Goal: Information Seeking & Learning: Learn about a topic

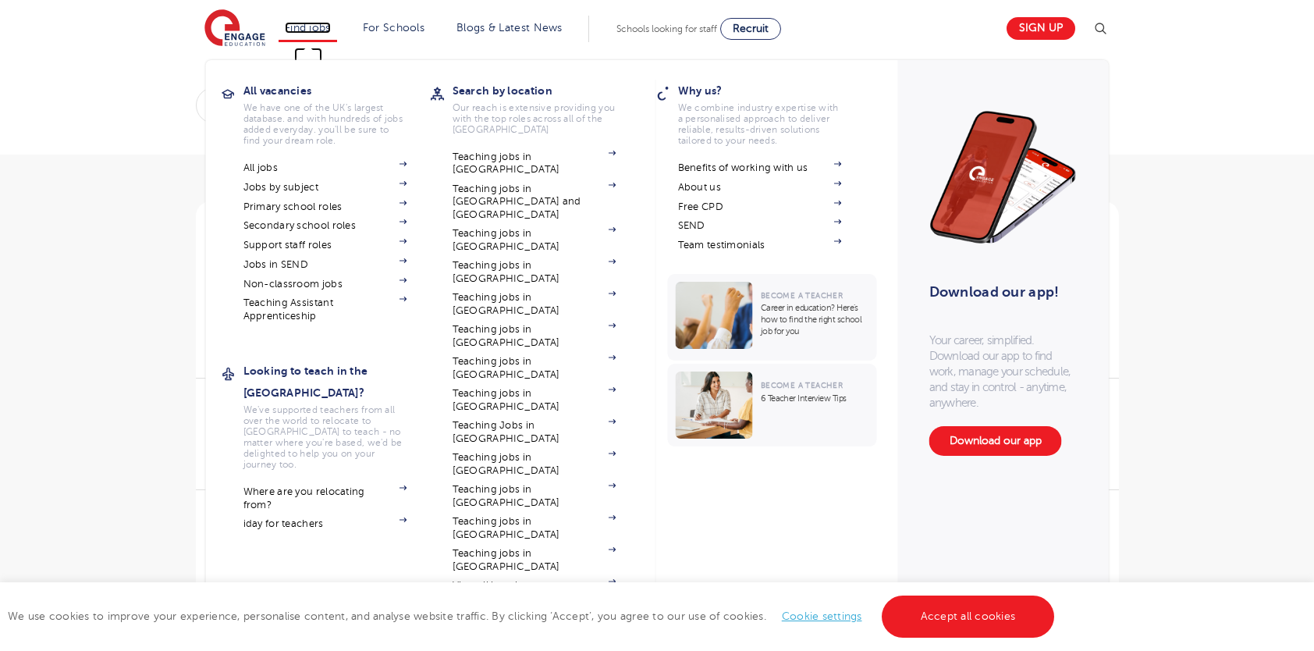
click at [322, 22] on link "Find jobs" at bounding box center [308, 28] width 46 height 12
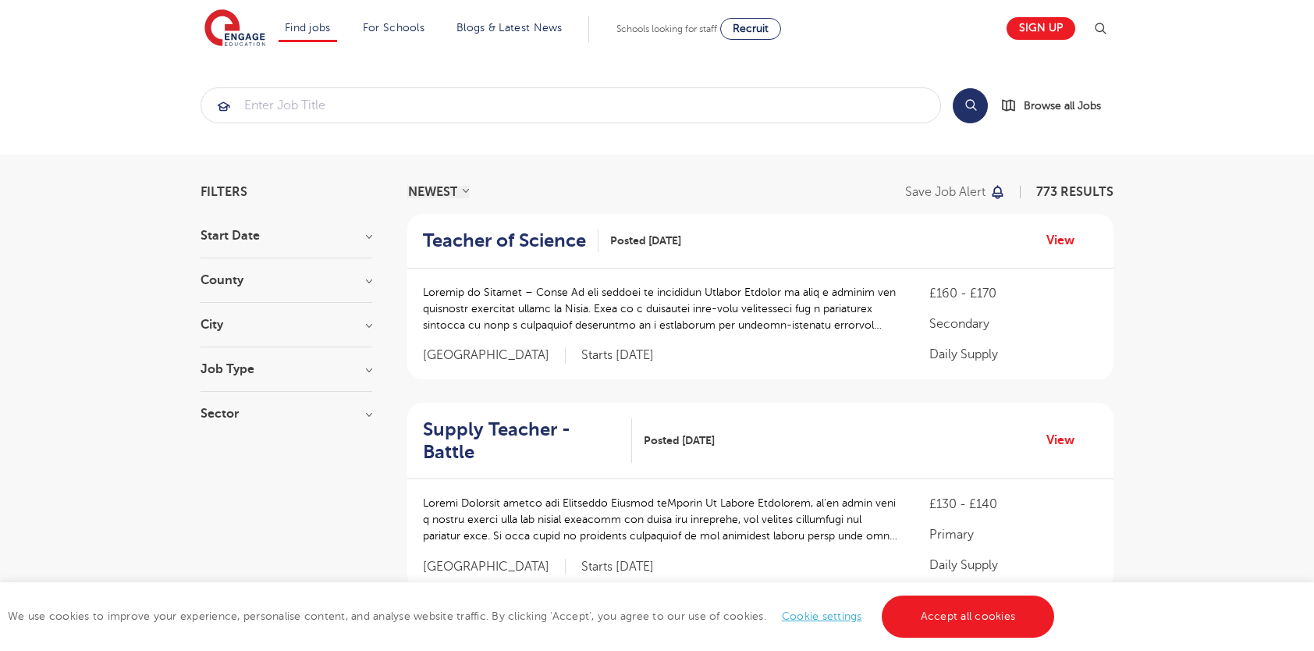
click at [1052, 38] on link "Sign up" at bounding box center [1041, 28] width 69 height 23
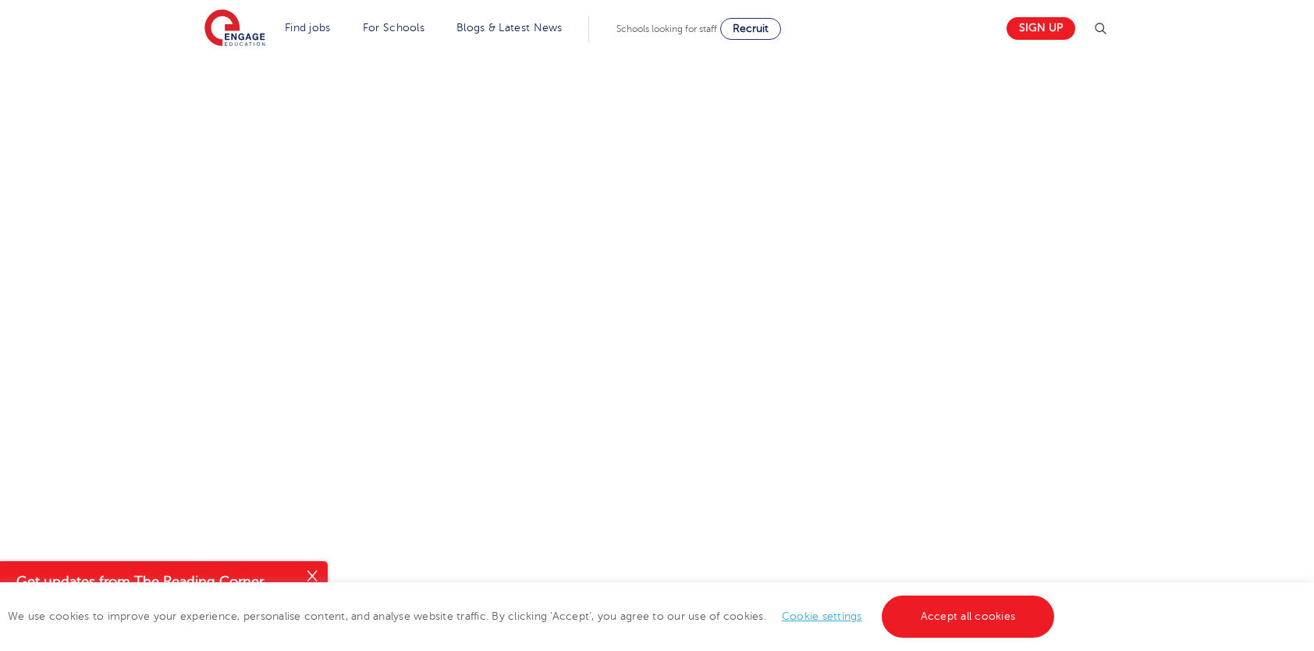
scroll to position [575, 0]
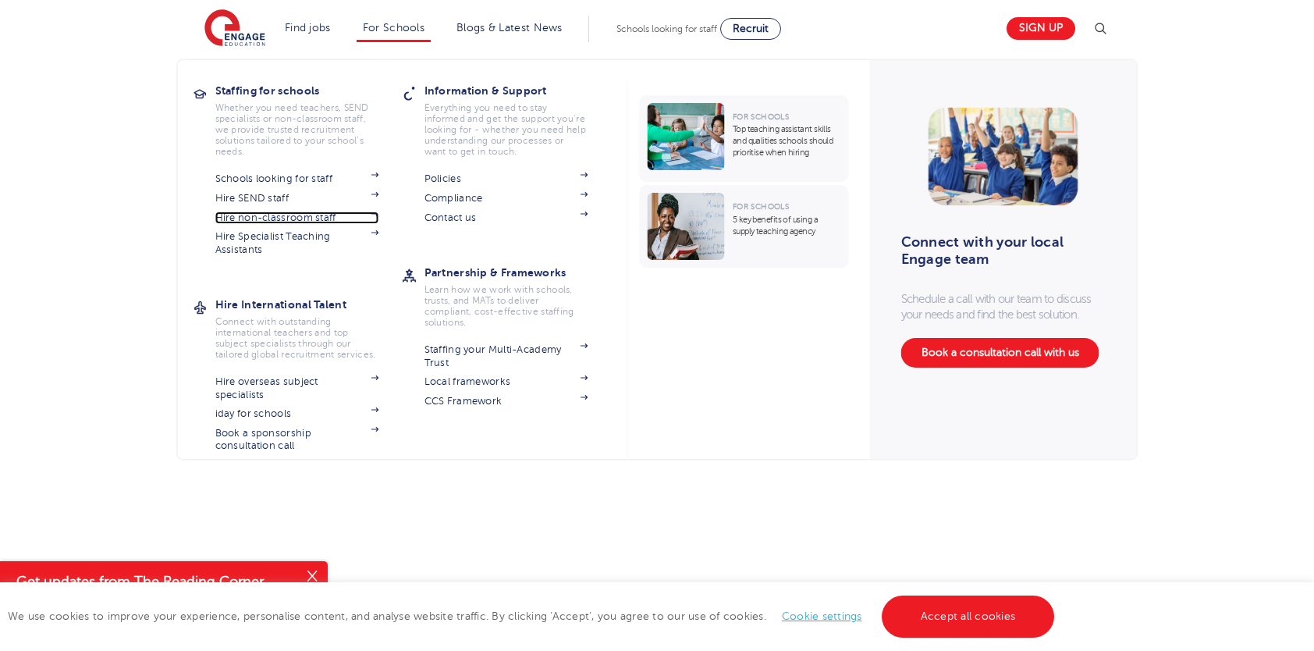
click at [300, 218] on link "Hire non-classroom staff" at bounding box center [297, 217] width 164 height 12
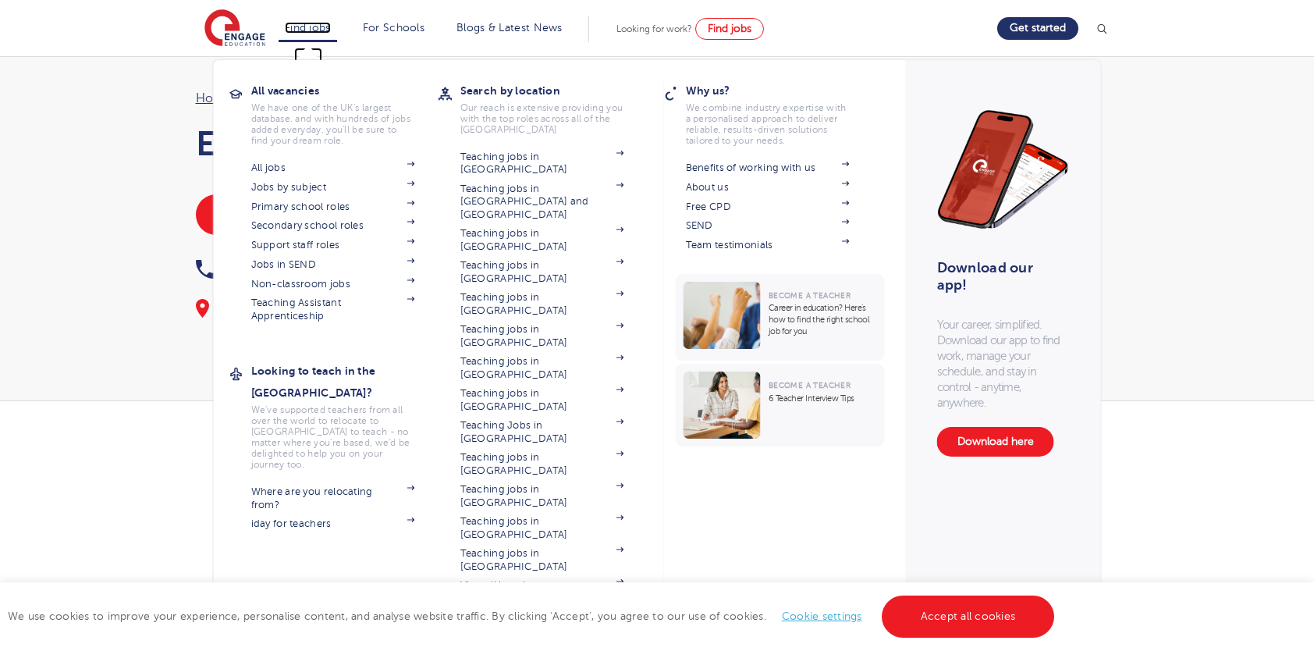
click at [304, 27] on link "Find jobs" at bounding box center [308, 28] width 46 height 12
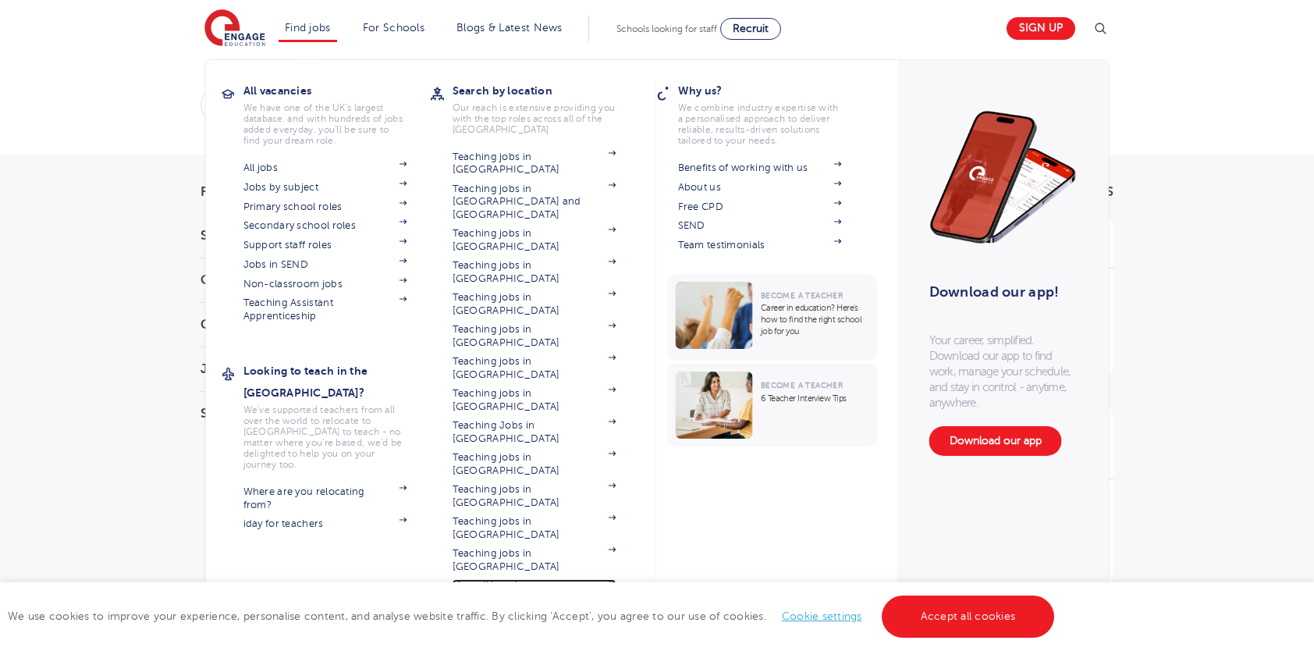
click at [516, 579] on link "View all locations" at bounding box center [535, 585] width 164 height 12
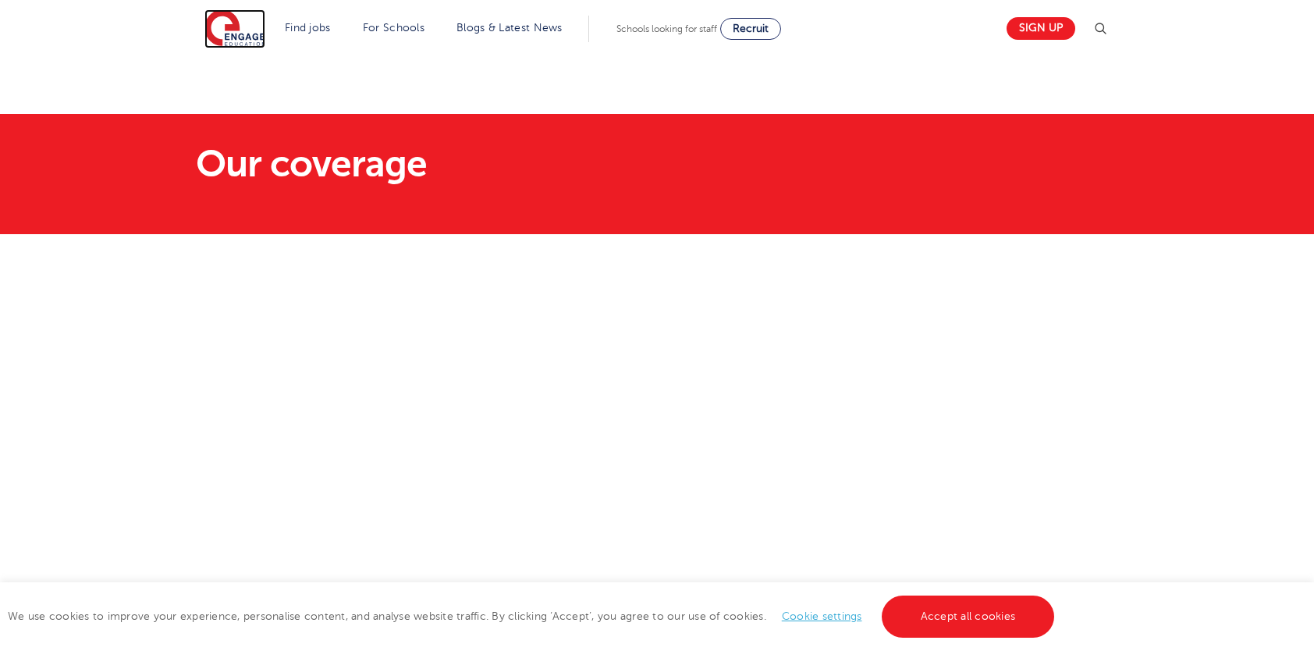
click at [261, 36] on img at bounding box center [234, 28] width 61 height 39
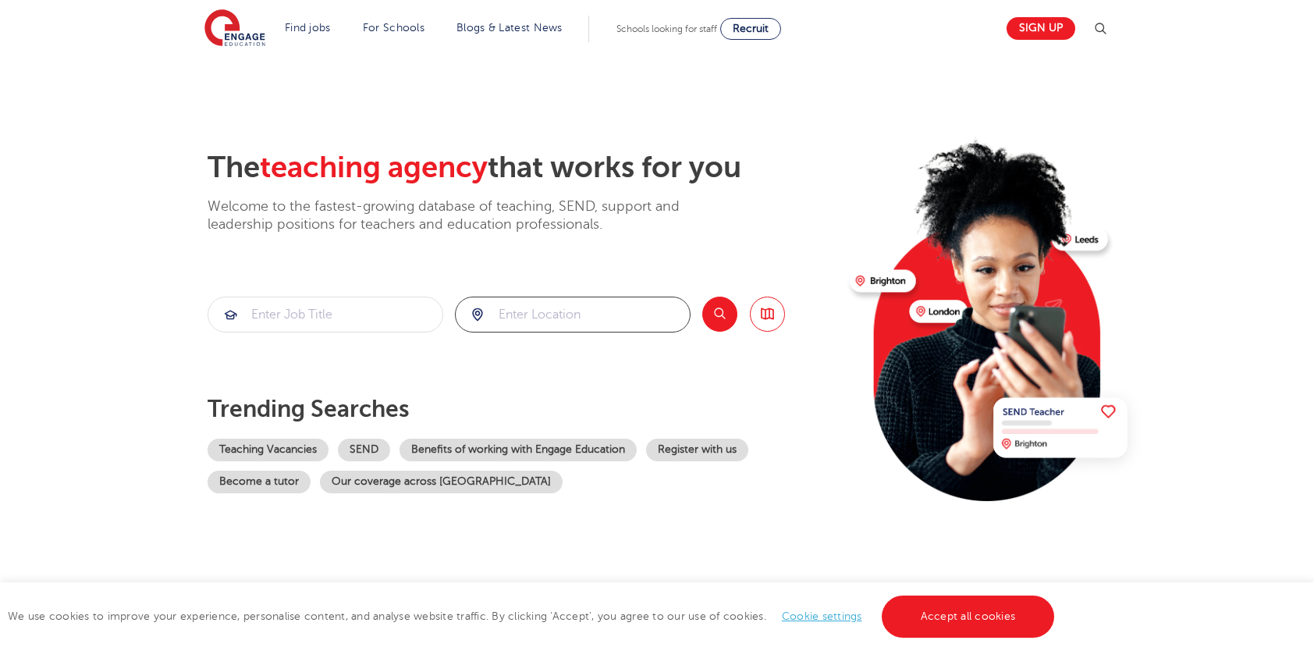
click at [547, 323] on input "search" at bounding box center [573, 314] width 234 height 34
click button "Submit" at bounding box center [0, 0] width 0 height 0
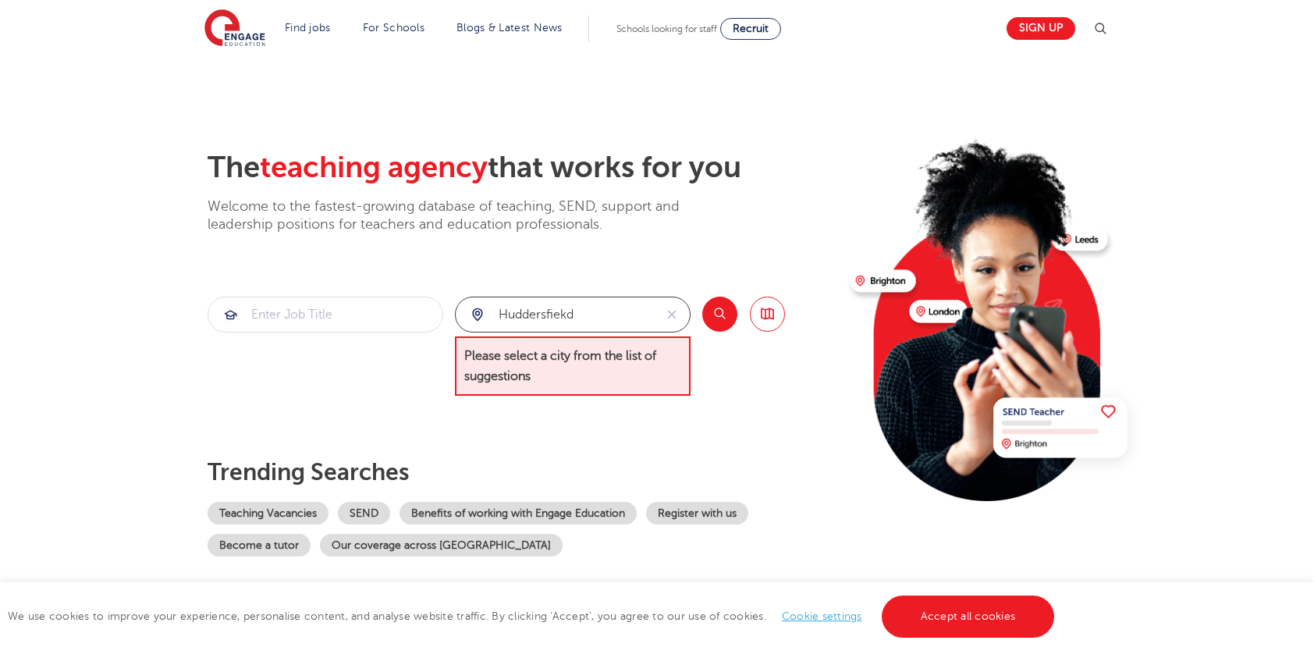
click at [587, 315] on input "Huddersfiekd" at bounding box center [555, 314] width 198 height 34
type input "Huddersfield"
click at [711, 309] on button "Search" at bounding box center [719, 314] width 35 height 35
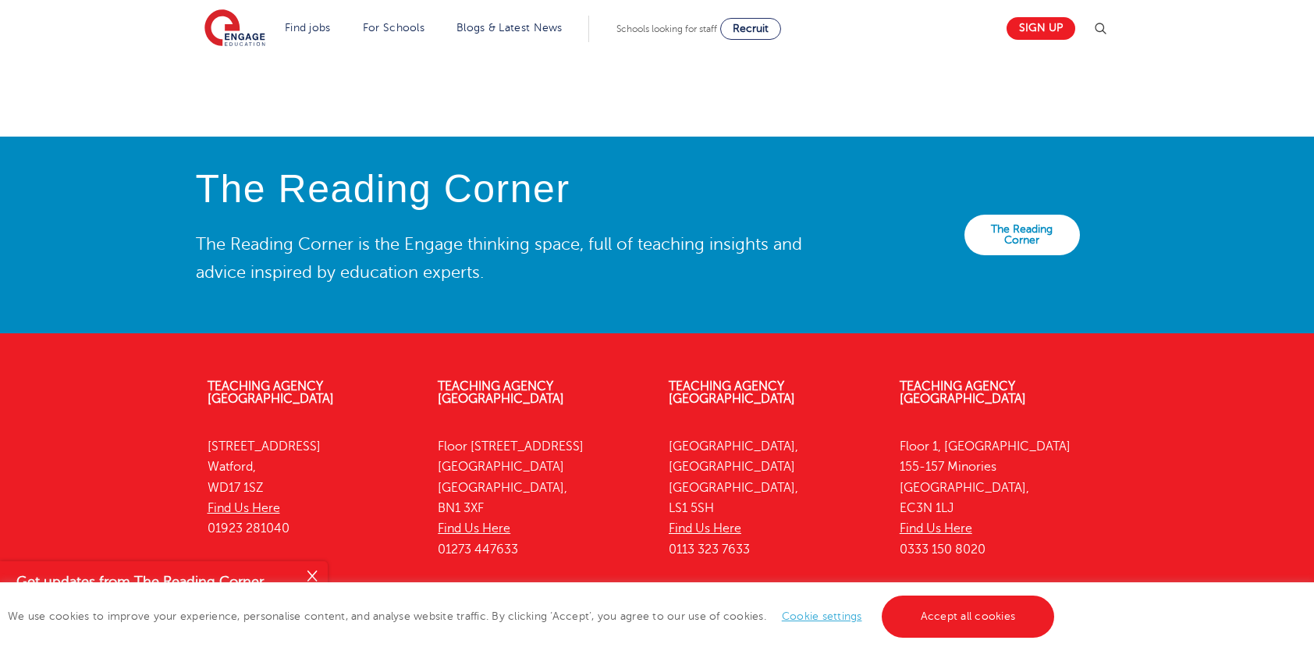
scroll to position [3442, 0]
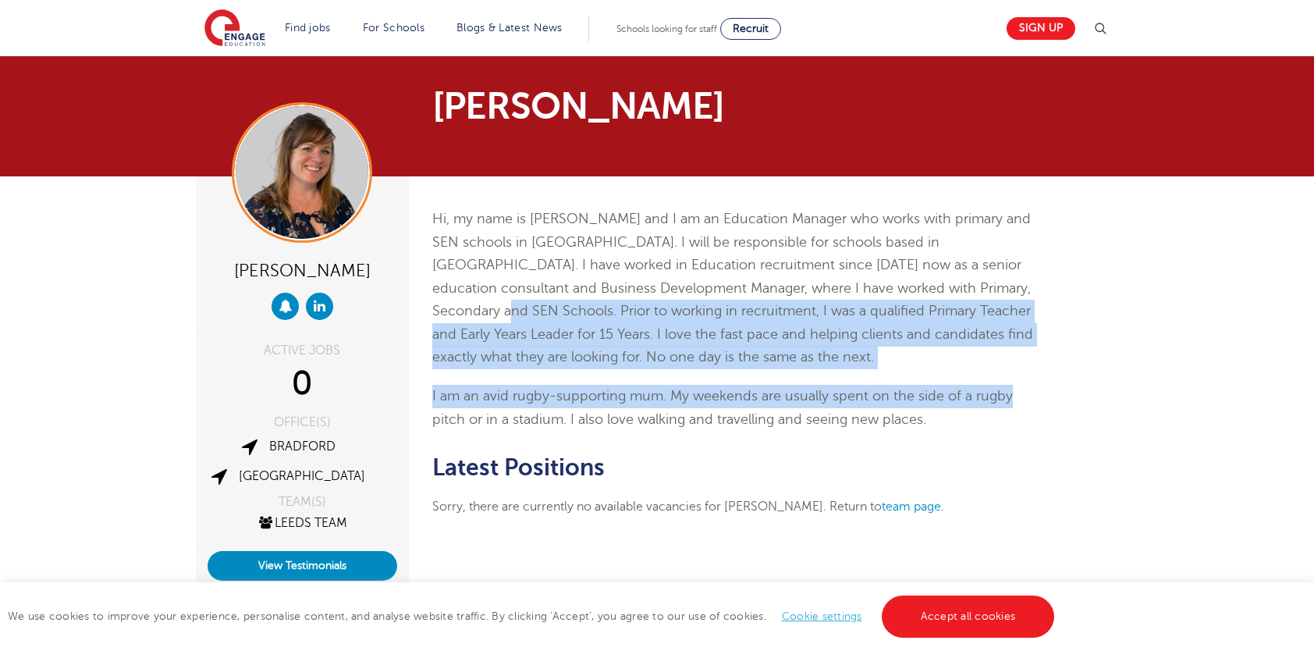
drag, startPoint x: 1295, startPoint y: 285, endPoint x: 1328, endPoint y: 389, distance: 108.8
click at [1313, 389] on html "Find jobs All vacancies We have one of the UK's largest database. and with hund…" at bounding box center [657, 557] width 1314 height 1115
click at [893, 503] on link "team page" at bounding box center [911, 506] width 59 height 14
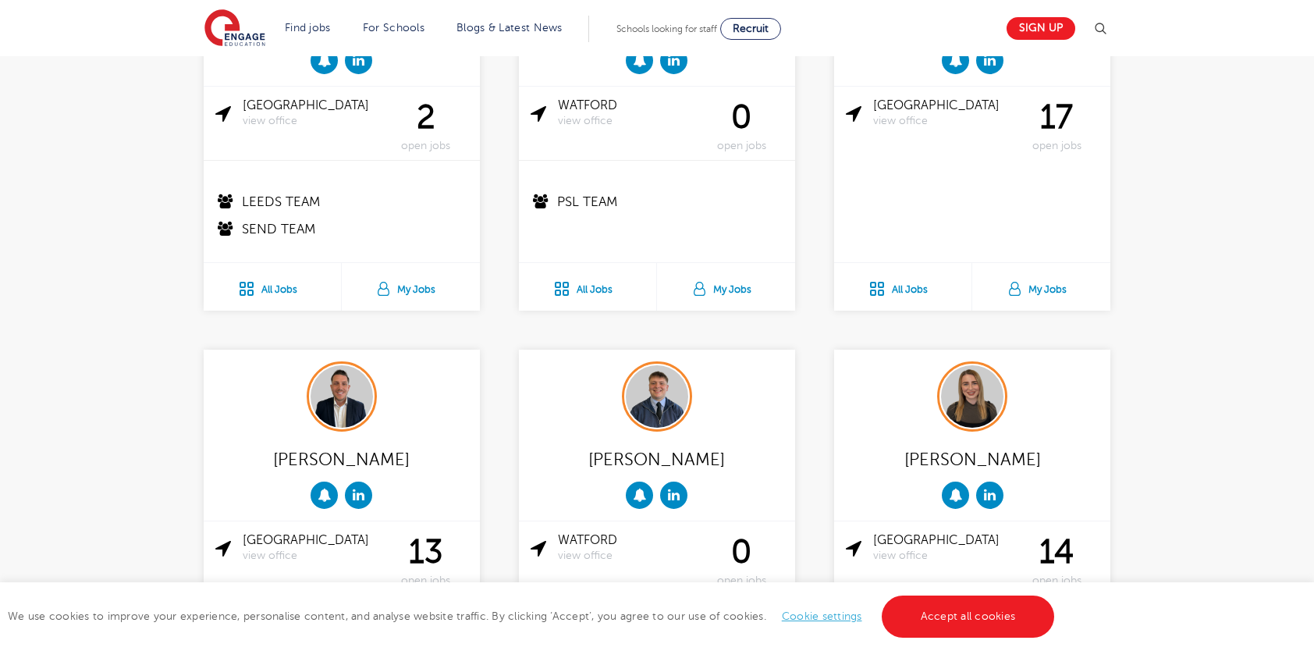
scroll to position [553, 0]
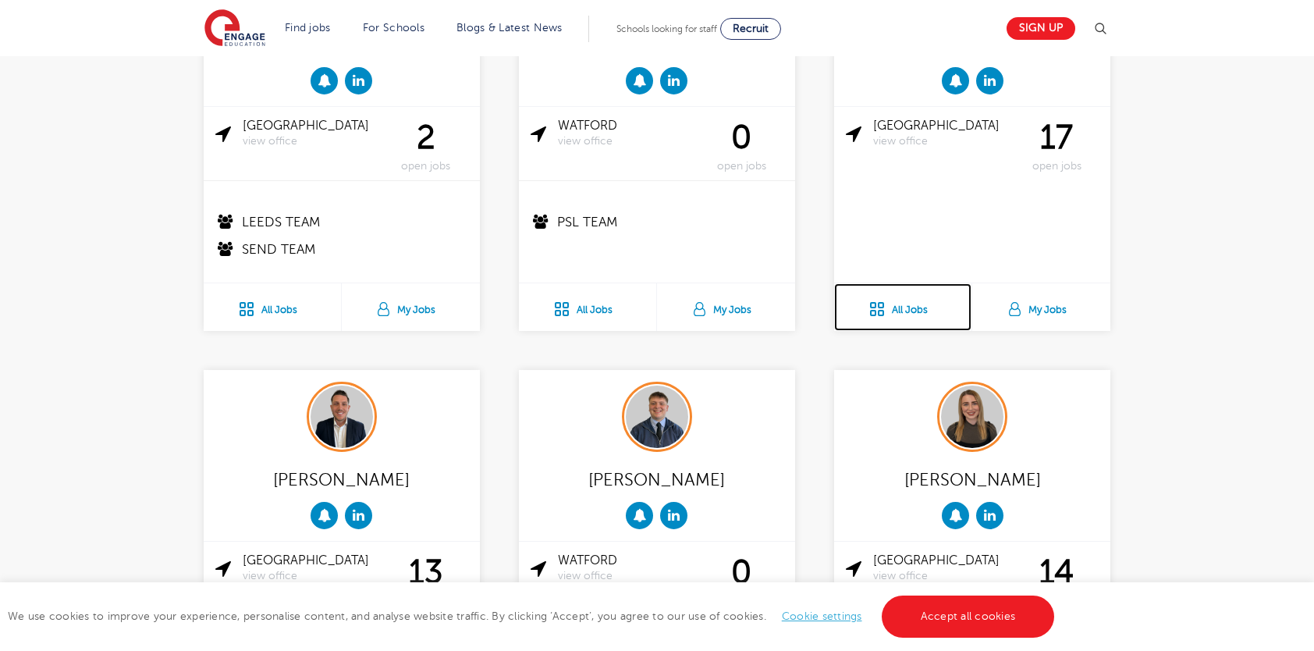
click at [879, 305] on link "All Jobs" at bounding box center [902, 307] width 137 height 48
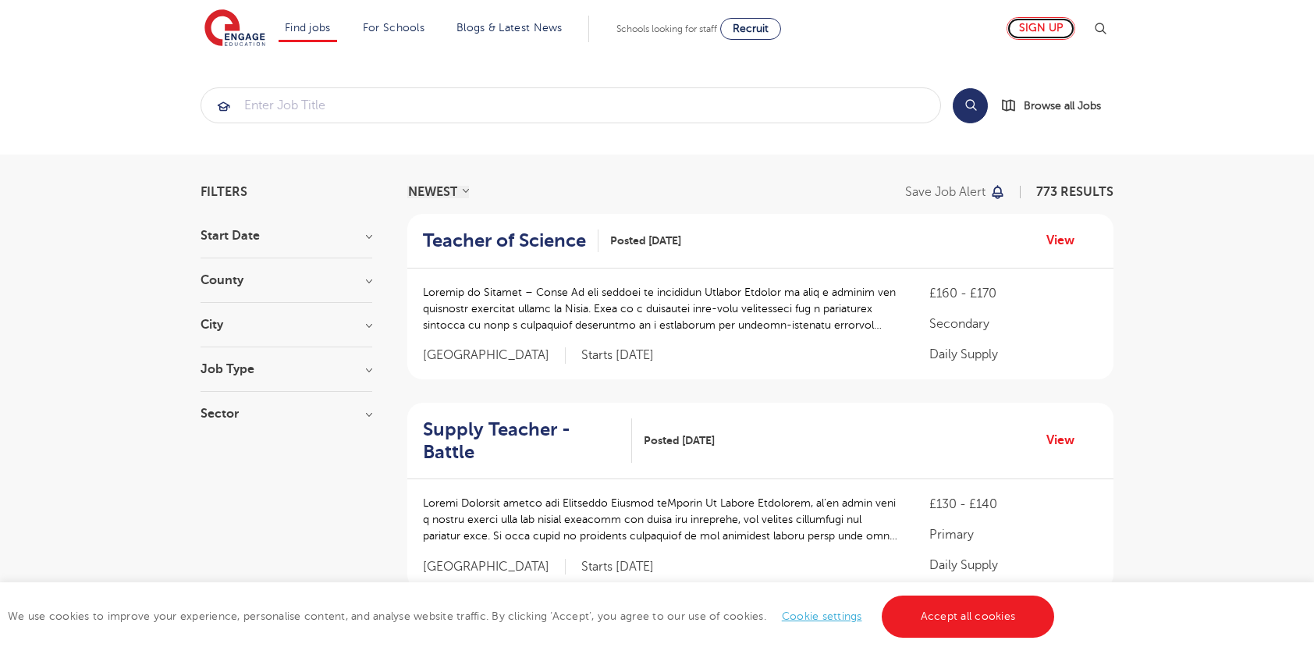
click at [1061, 33] on link "Sign up" at bounding box center [1041, 28] width 69 height 23
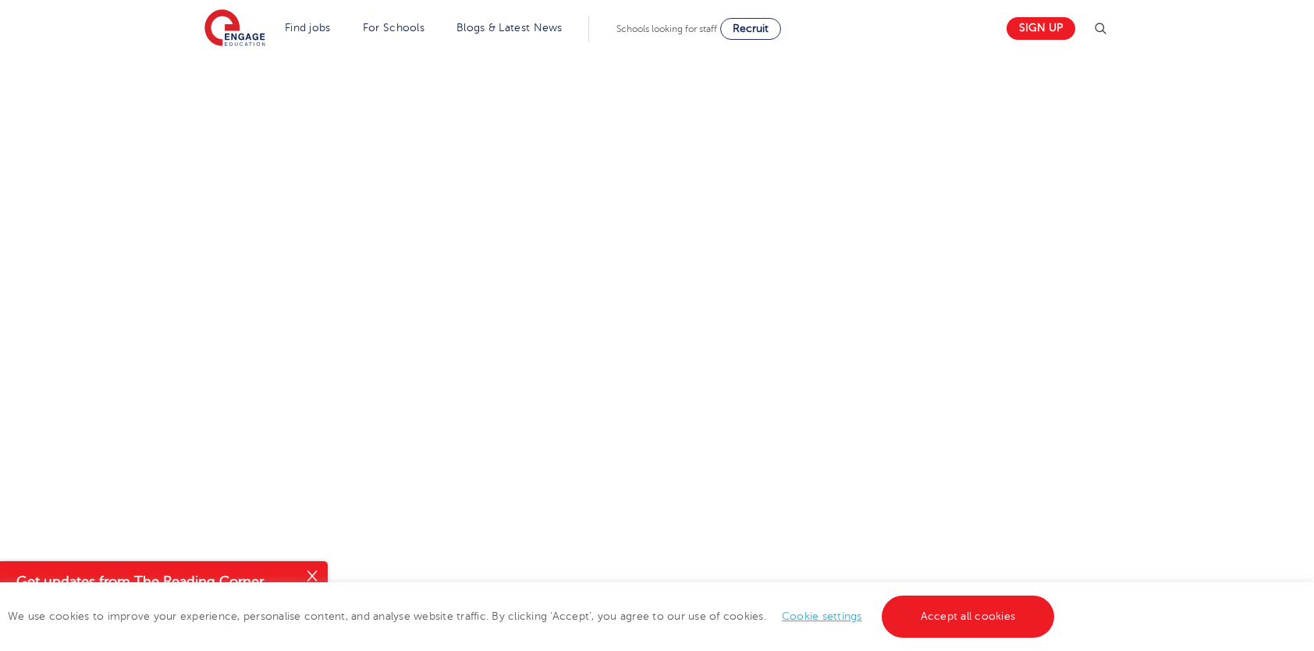
scroll to position [575, 0]
